Goal: Navigation & Orientation: Find specific page/section

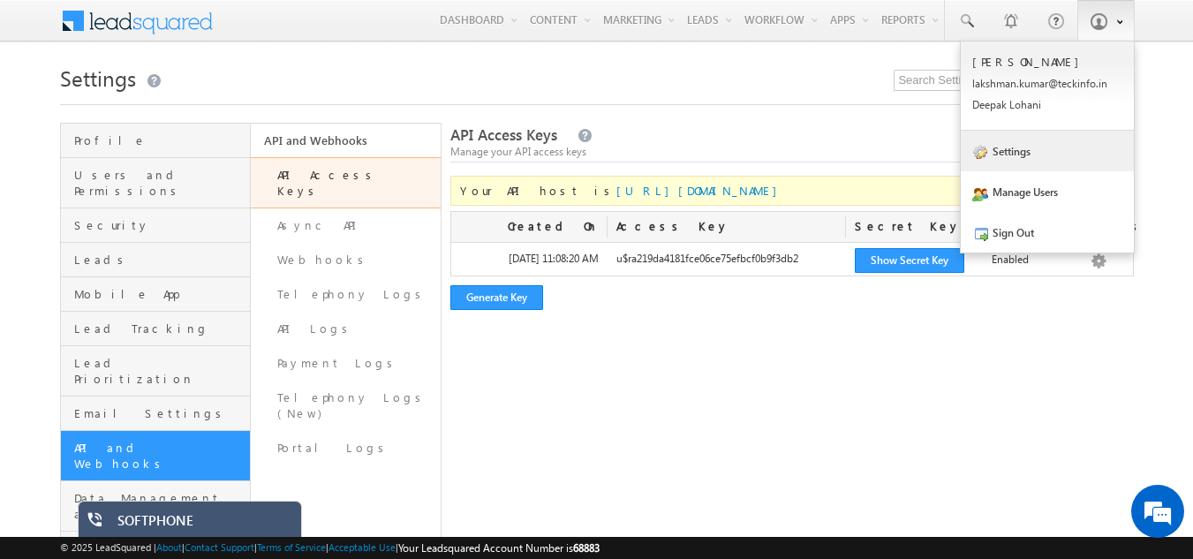
click at [1013, 156] on link "Settings" at bounding box center [1047, 151] width 173 height 41
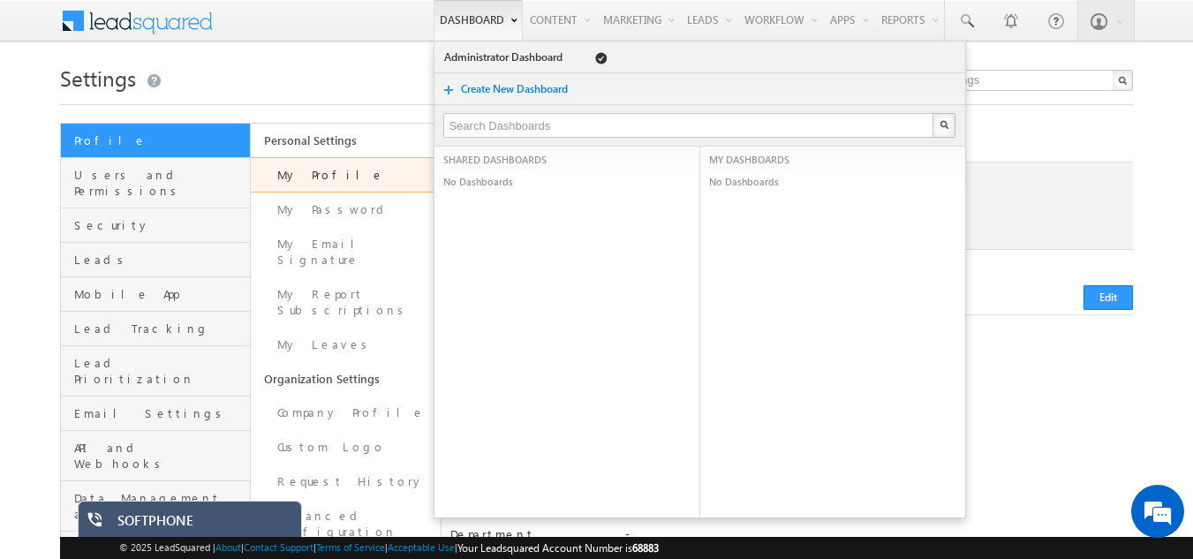
click at [465, 17] on link "Dashboard" at bounding box center [478, 20] width 89 height 41
click at [233, 86] on h1 "Settings" at bounding box center [597, 76] width 1074 height 34
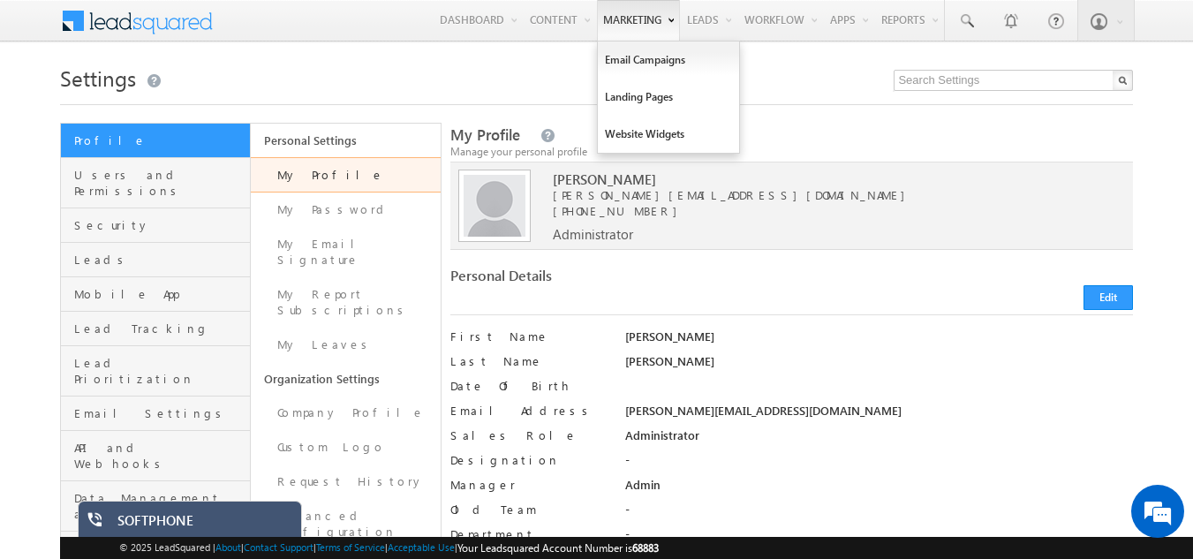
click at [623, 21] on link "Marketing" at bounding box center [638, 20] width 83 height 41
click at [625, 135] on link "Website Widgets" at bounding box center [668, 134] width 141 height 37
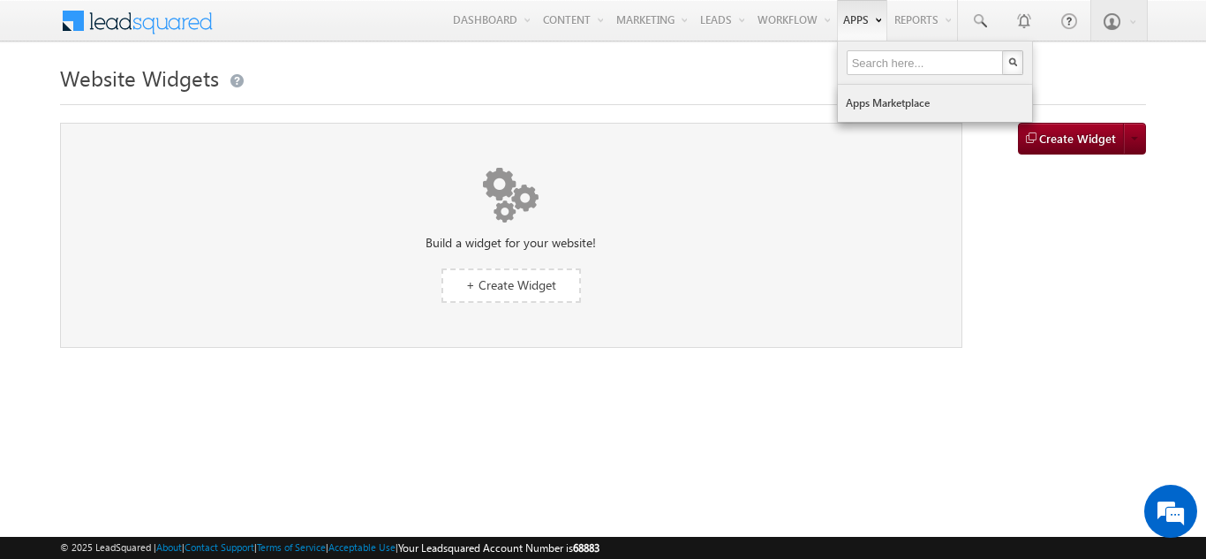
click at [869, 102] on link "Apps Marketplace" at bounding box center [935, 103] width 194 height 37
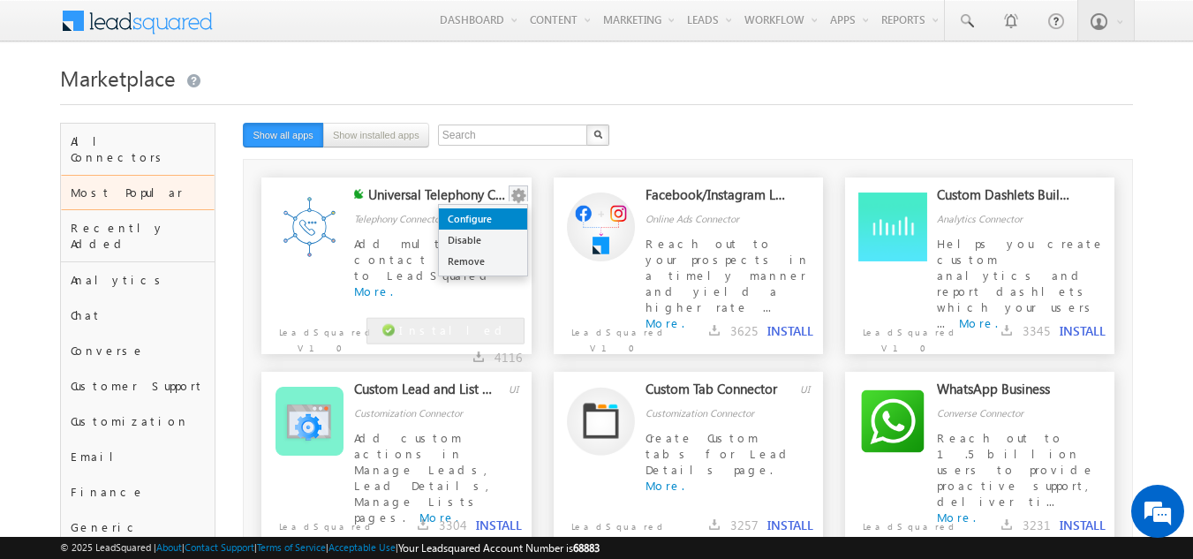
click at [484, 219] on link "Configure" at bounding box center [483, 218] width 88 height 21
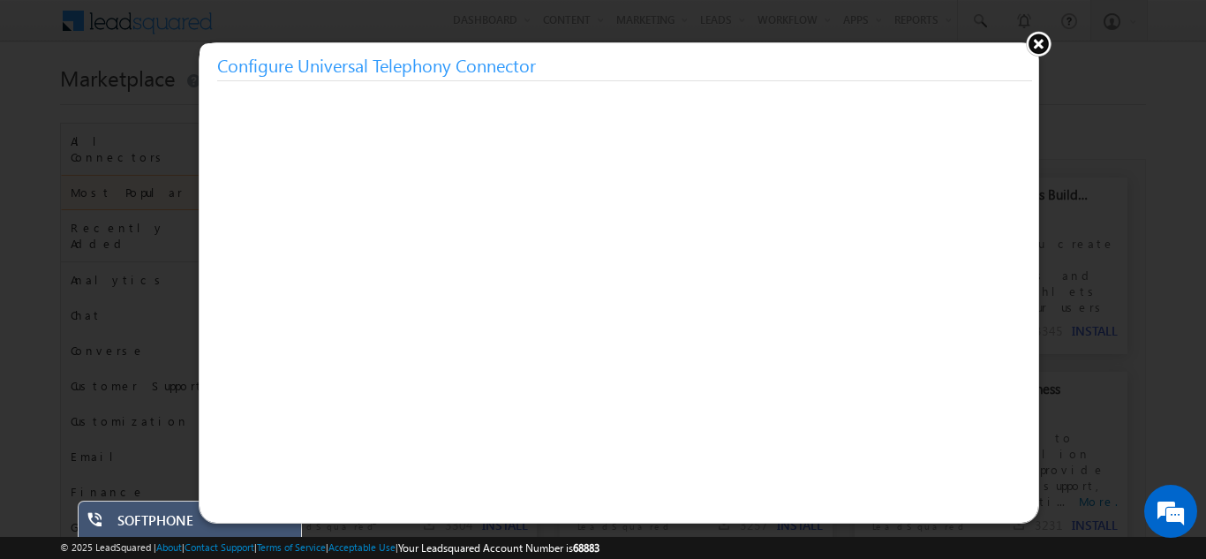
click at [1040, 49] on button at bounding box center [1038, 43] width 26 height 26
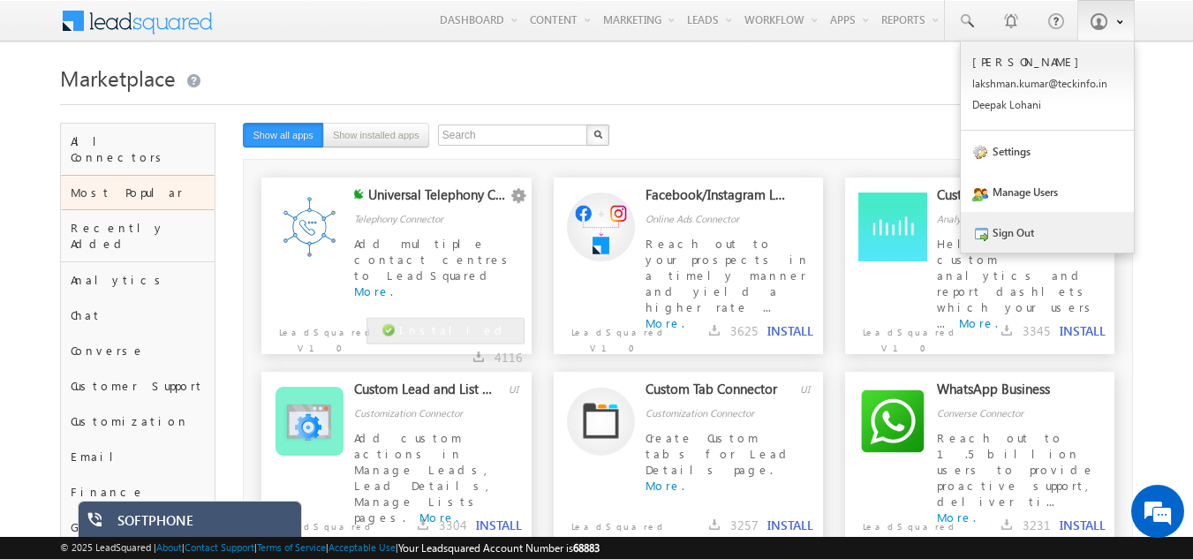
click at [1013, 235] on link "Sign Out" at bounding box center [1047, 232] width 173 height 41
